Goal: Transaction & Acquisition: Purchase product/service

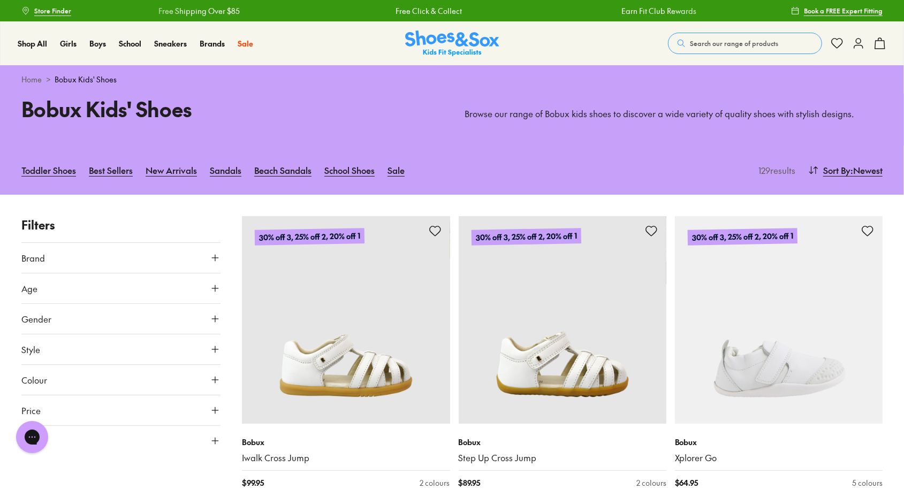
click at [219, 289] on icon at bounding box center [215, 288] width 11 height 11
click at [217, 285] on icon at bounding box center [215, 288] width 11 height 11
click at [215, 317] on icon at bounding box center [215, 319] width 11 height 11
click at [147, 354] on label "Girls" at bounding box center [145, 350] width 49 height 20
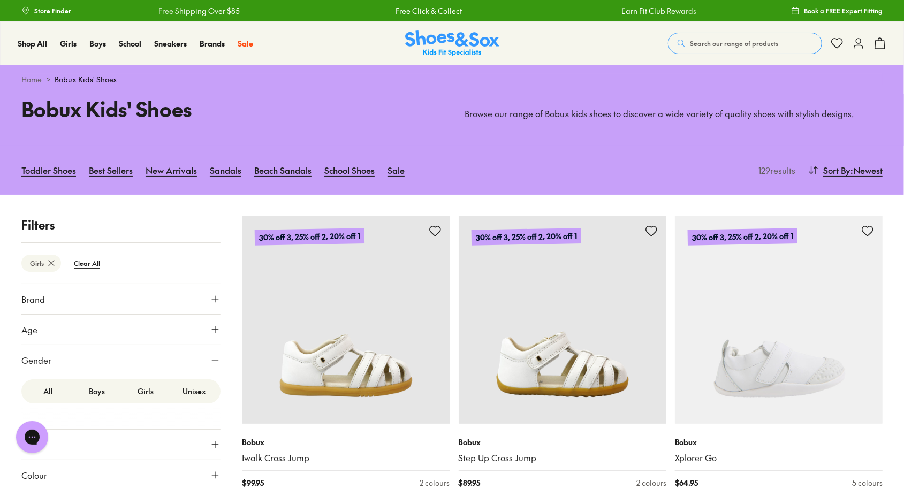
scroll to position [141, 0]
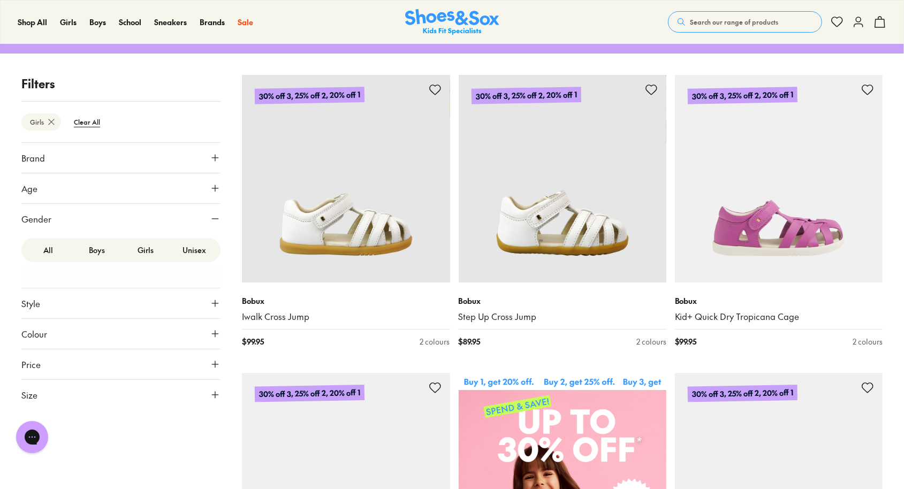
click at [216, 303] on icon at bounding box center [215, 303] width 11 height 11
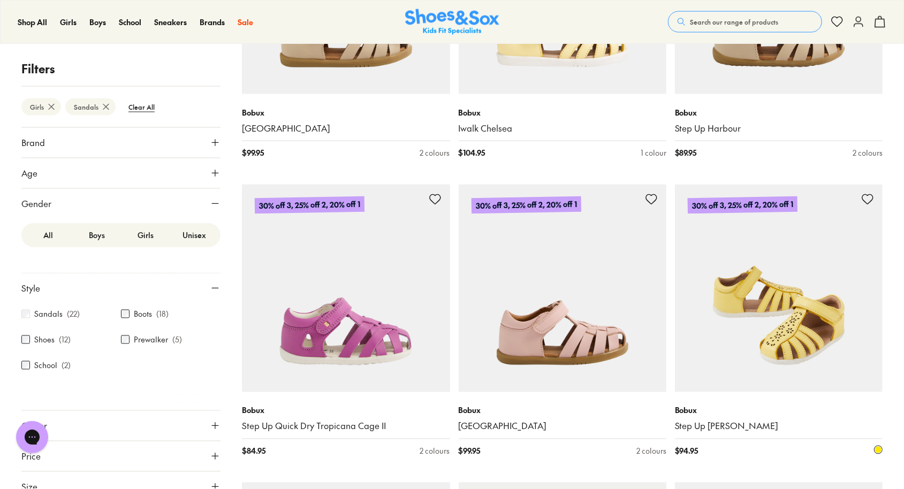
scroll to position [946, 0]
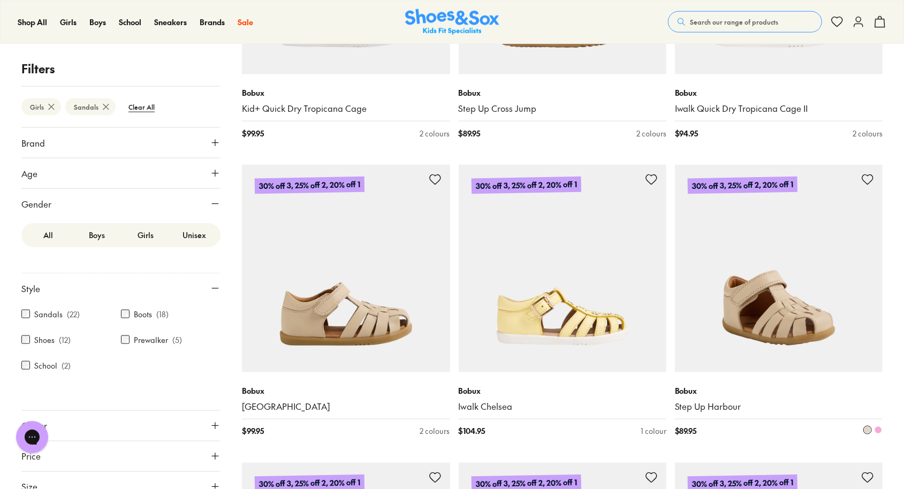
click at [800, 329] on img at bounding box center [779, 269] width 208 height 208
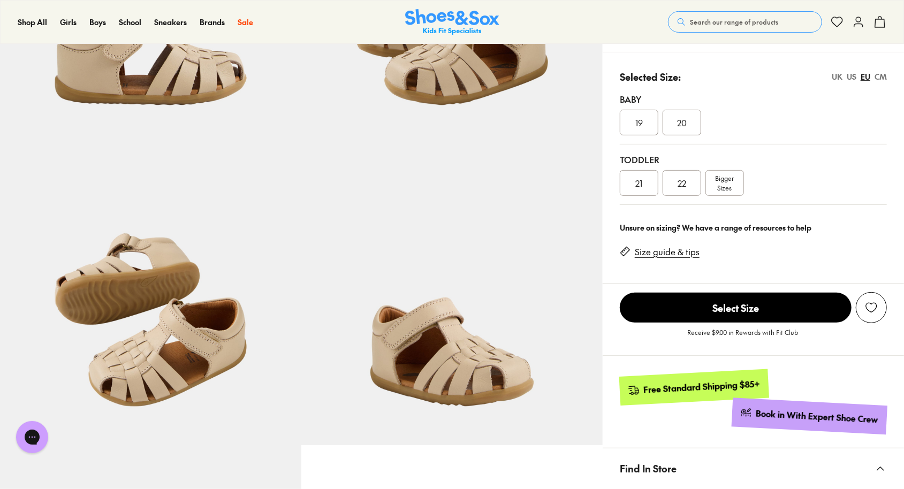
select select "*"
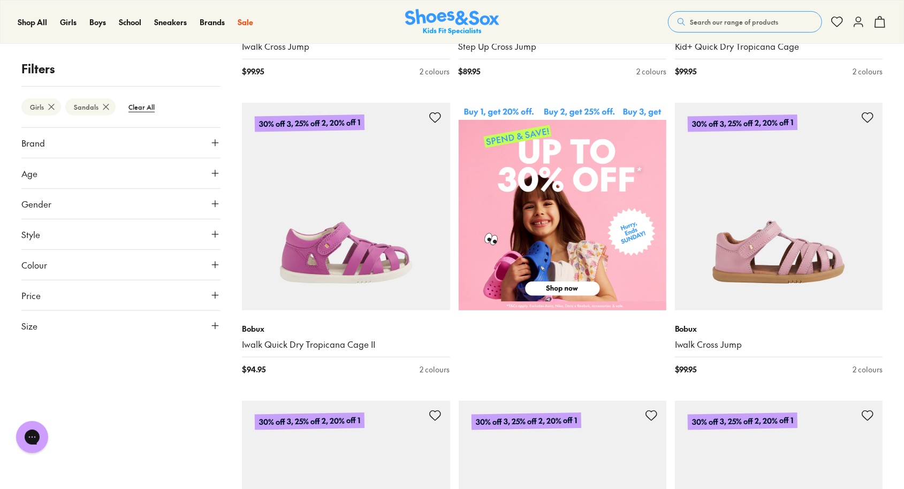
scroll to position [133, 0]
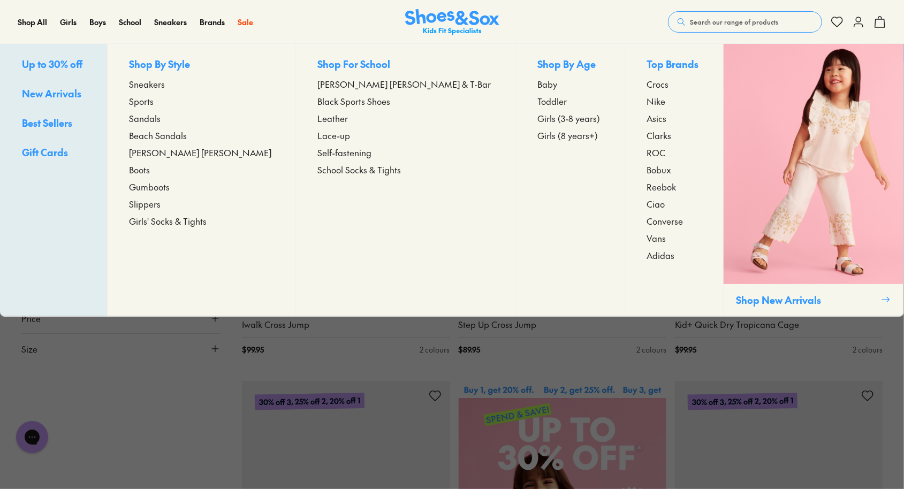
click at [161, 117] on span "Sandals" at bounding box center [145, 118] width 32 height 13
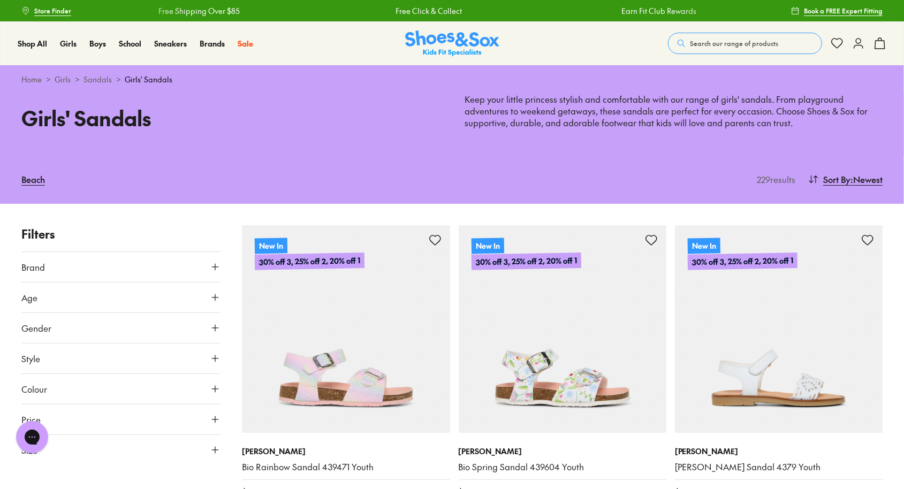
click at [214, 298] on icon at bounding box center [215, 297] width 11 height 11
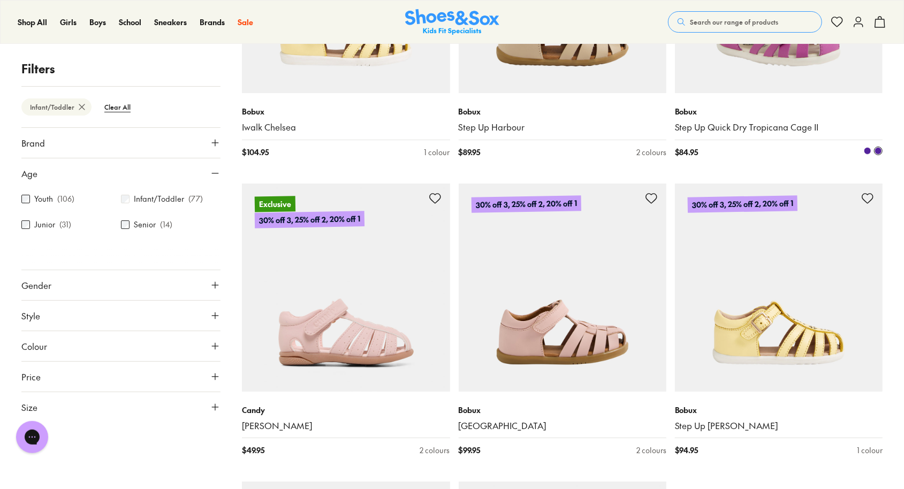
scroll to position [2767, 0]
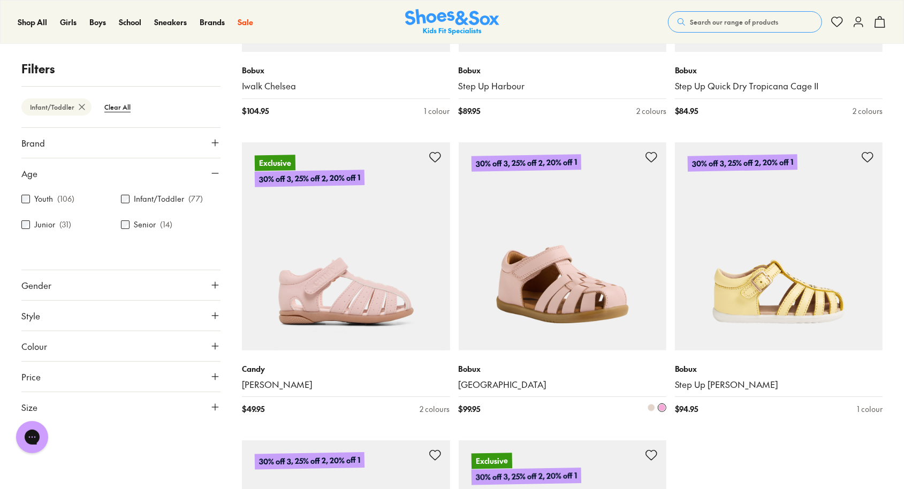
drag, startPoint x: 536, startPoint y: 298, endPoint x: 530, endPoint y: 295, distance: 5.8
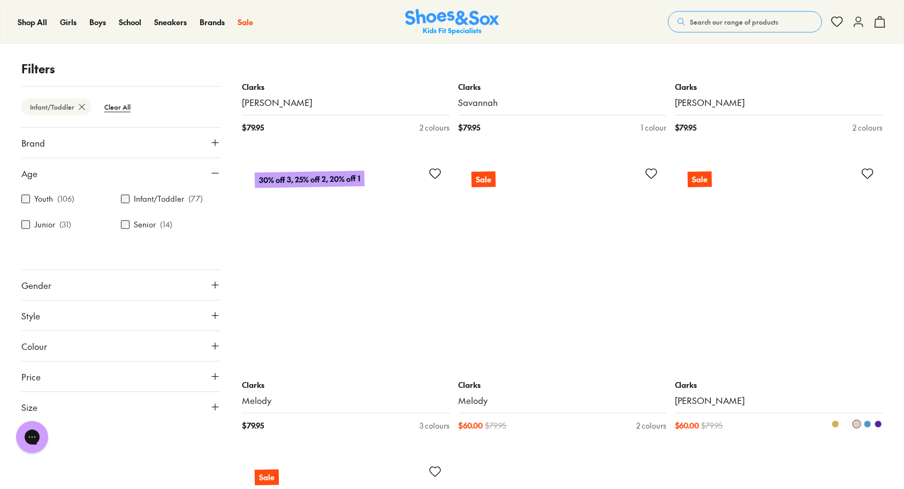
scroll to position [6052, 0]
